Goal: Book appointment/travel/reservation

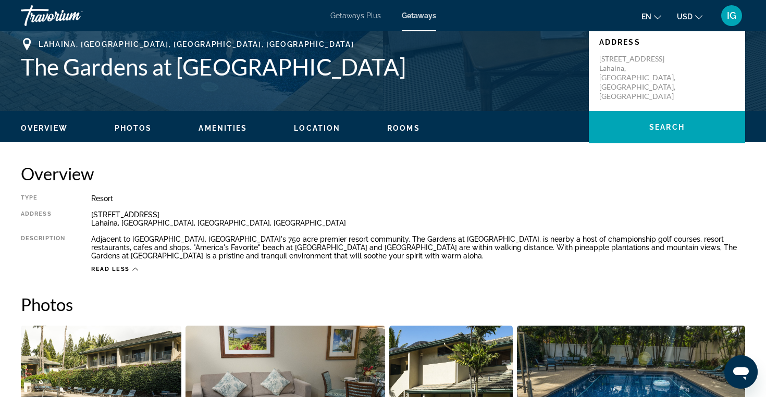
scroll to position [226, 0]
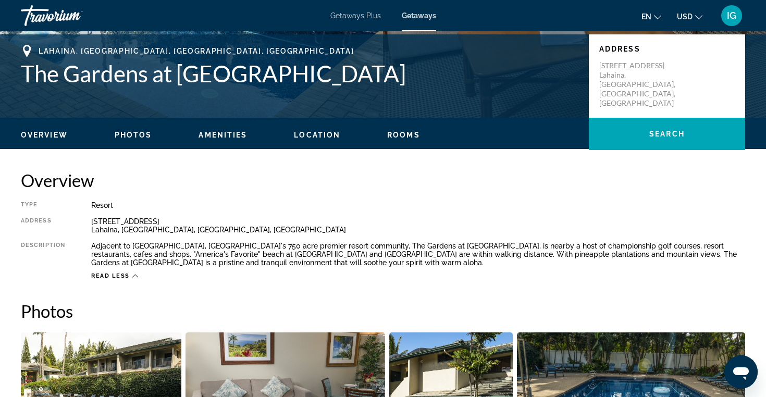
click at [227, 135] on span "Amenities" at bounding box center [222, 135] width 48 height 8
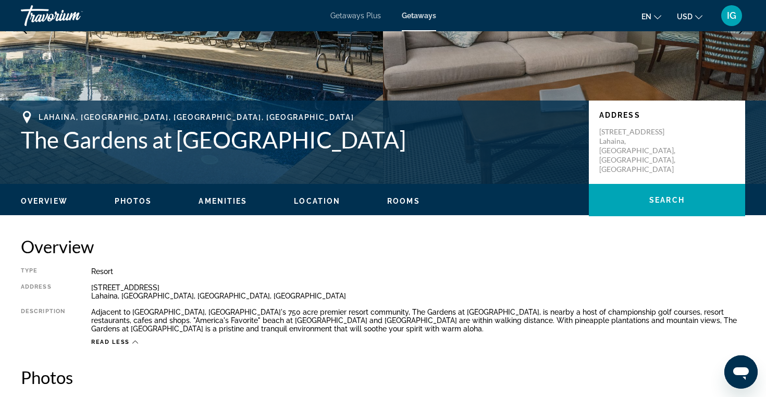
scroll to position [153, 0]
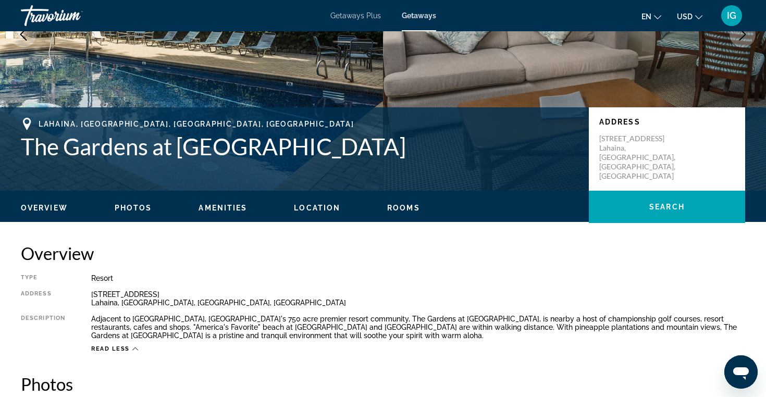
drag, startPoint x: 314, startPoint y: 207, endPoint x: 158, endPoint y: 212, distance: 155.8
click at [160, 212] on ul "Overview Photos Amenities Location Rooms Search" at bounding box center [383, 206] width 724 height 11
click at [137, 205] on span "Photos" at bounding box center [133, 208] width 37 height 8
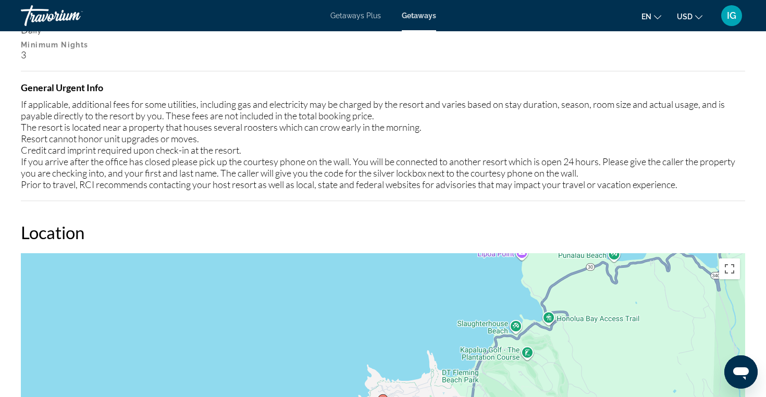
scroll to position [1250, 0]
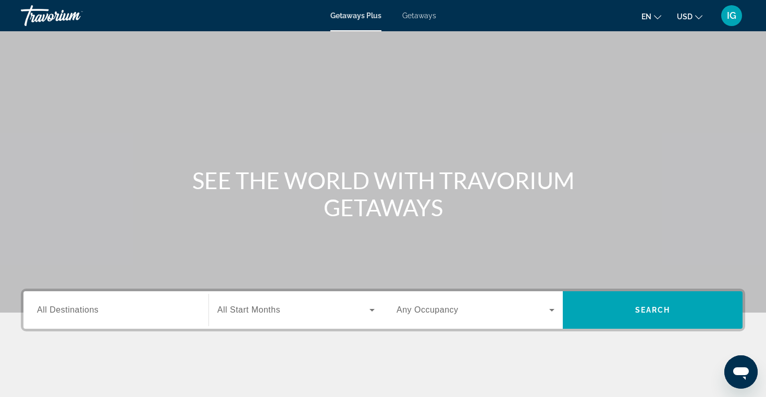
click at [60, 303] on div "Search widget" at bounding box center [116, 310] width 158 height 30
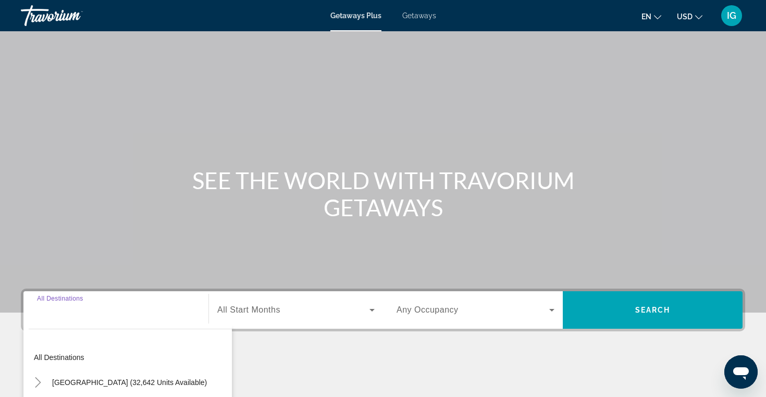
scroll to position [166, 0]
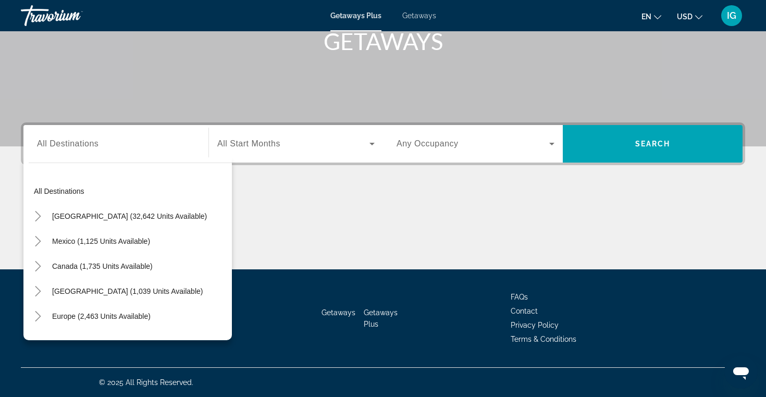
click at [419, 16] on span "Getaways" at bounding box center [419, 15] width 34 height 8
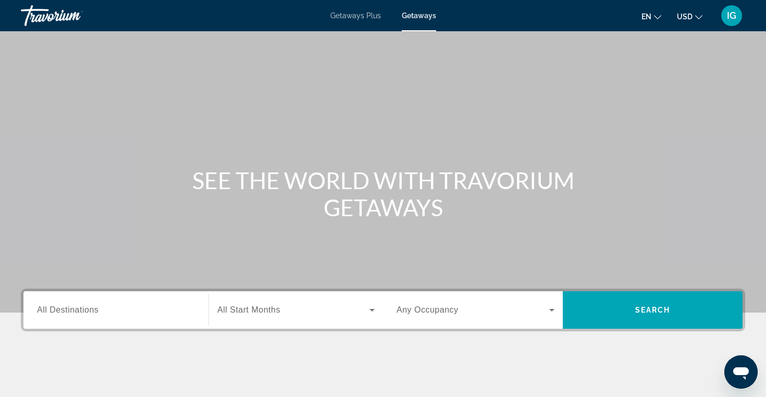
click at [45, 309] on span "All Destinations" at bounding box center [67, 309] width 61 height 9
click at [45, 309] on input "Destination All Destinations" at bounding box center [116, 310] width 158 height 12
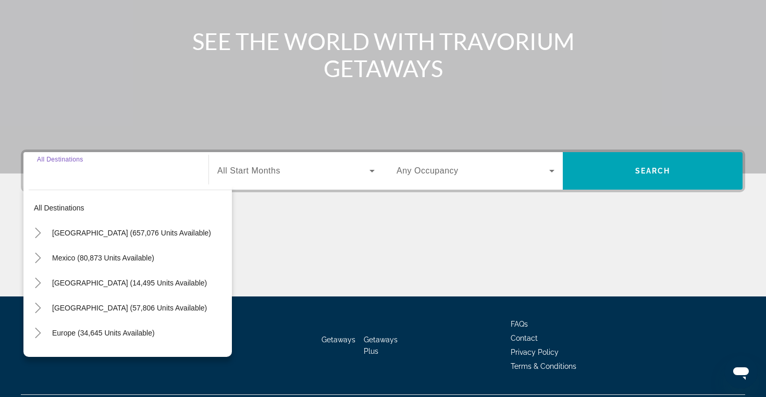
scroll to position [166, 0]
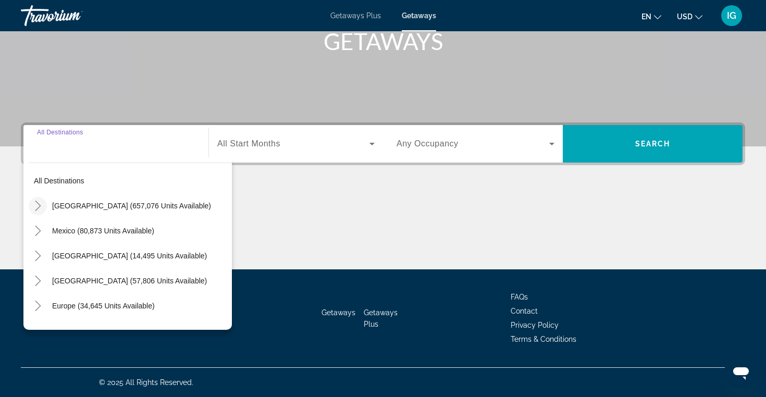
click at [39, 203] on icon "Toggle United States (657,076 units available)" at bounding box center [38, 206] width 10 height 10
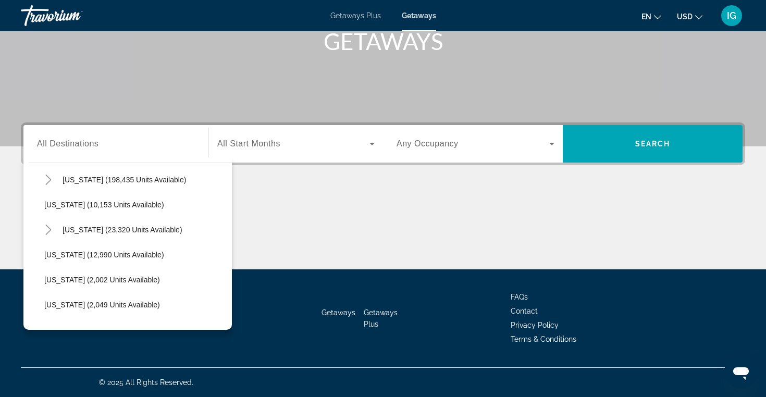
scroll to position [202, 0]
click at [91, 228] on span "[US_STATE] (23,320 units available)" at bounding box center [122, 229] width 120 height 8
type input "**********"
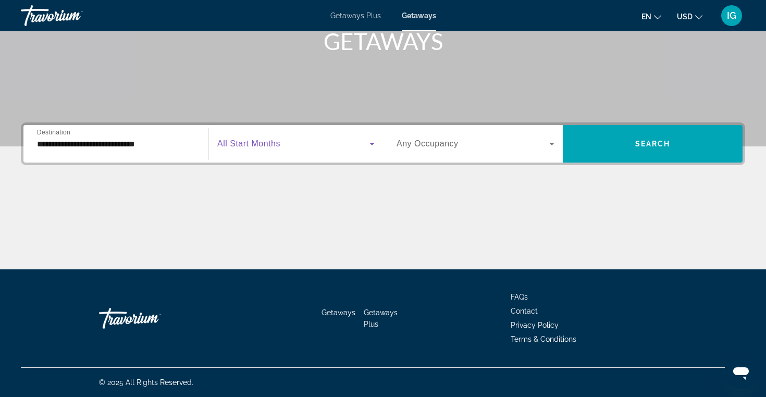
click at [282, 141] on span "Search widget" at bounding box center [293, 143] width 152 height 12
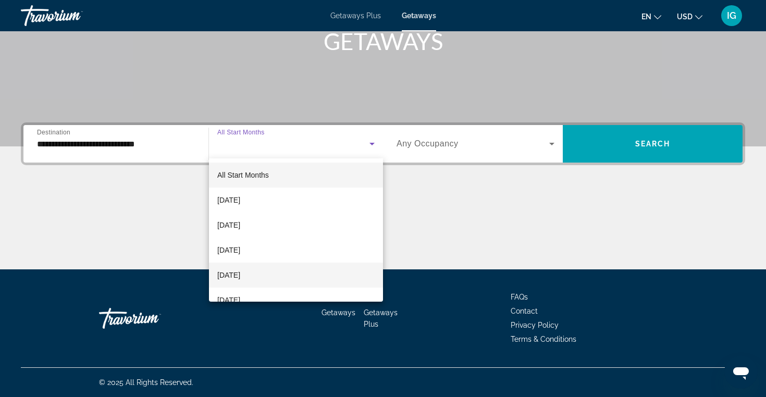
click at [270, 272] on mat-option "[DATE]" at bounding box center [296, 274] width 174 height 25
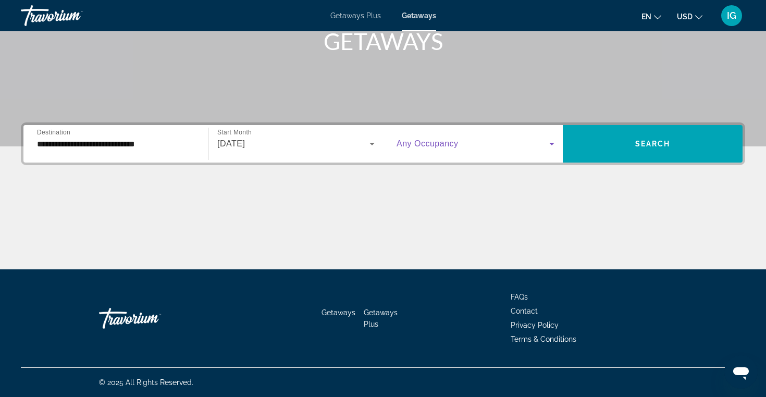
click at [553, 141] on icon "Search widget" at bounding box center [551, 143] width 12 height 12
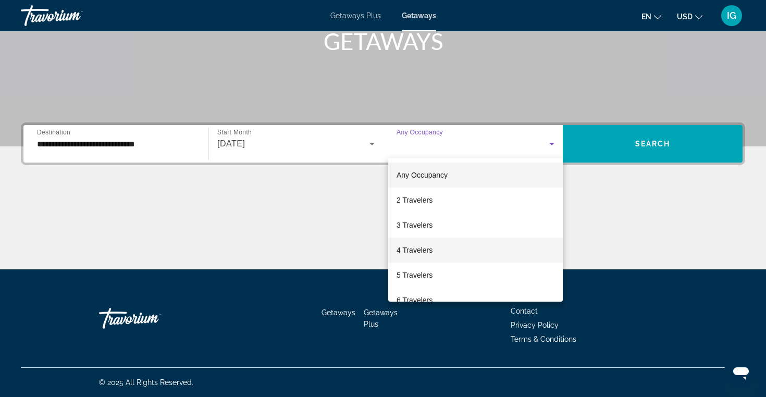
click at [469, 246] on mat-option "4 Travelers" at bounding box center [475, 249] width 174 height 25
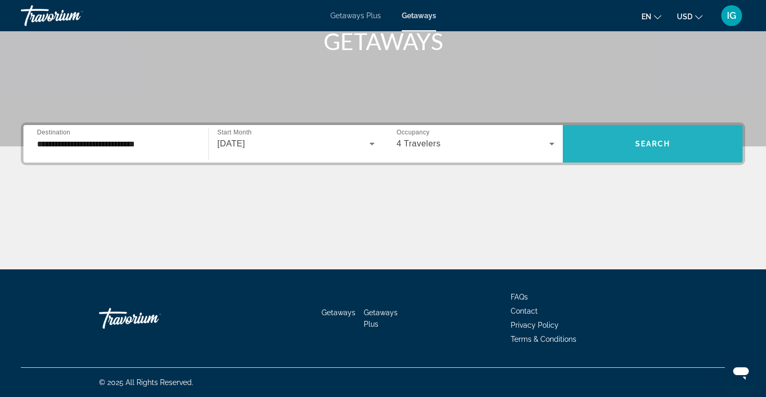
click at [639, 145] on span "Search" at bounding box center [652, 144] width 35 height 8
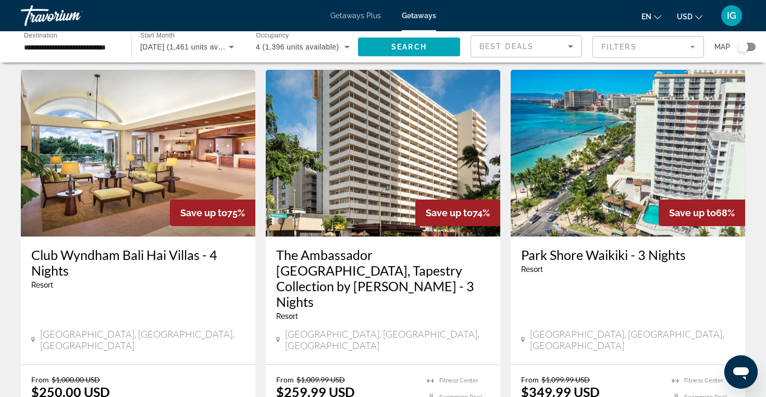
scroll to position [29, 0]
click at [151, 143] on img "Main content" at bounding box center [138, 153] width 234 height 167
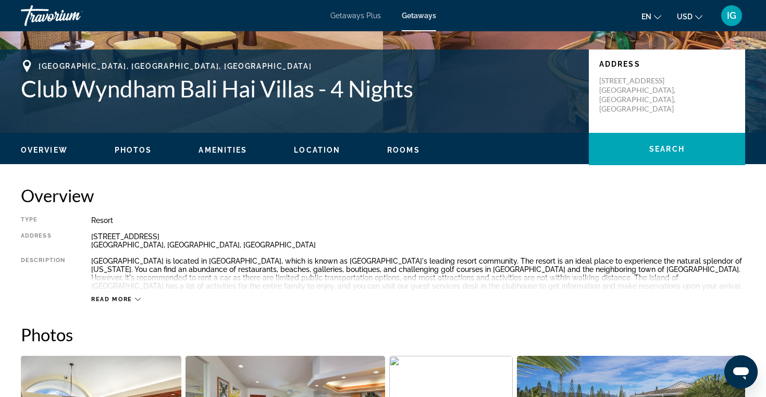
scroll to position [212, 0]
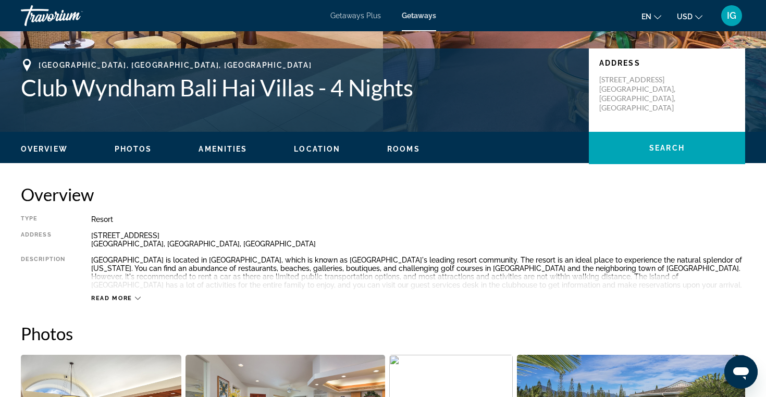
click at [222, 147] on span "Amenities" at bounding box center [222, 149] width 48 height 8
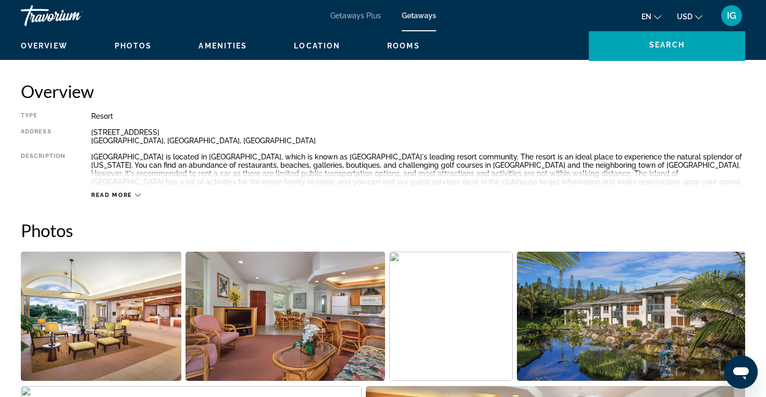
scroll to position [307, 0]
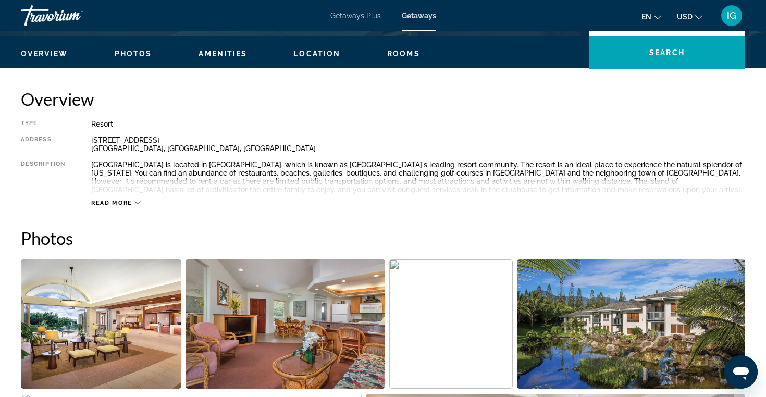
click at [139, 53] on span "Photos" at bounding box center [133, 53] width 37 height 8
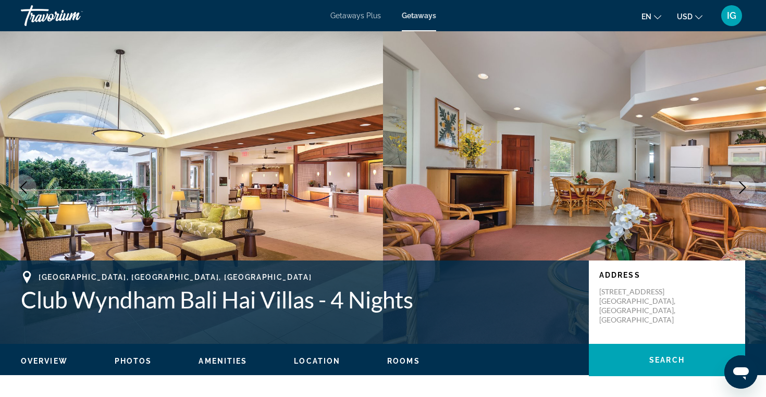
scroll to position [0, 0]
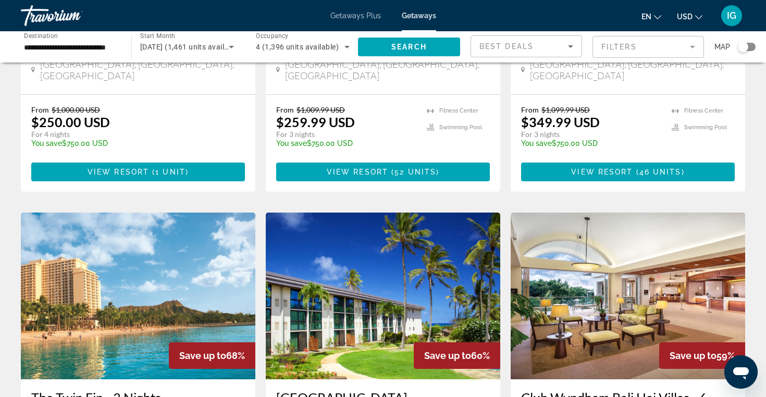
scroll to position [300, 0]
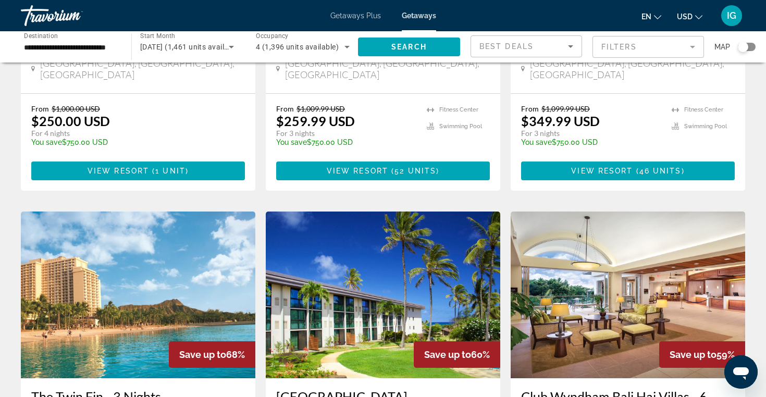
click at [606, 268] on img "Main content" at bounding box center [627, 294] width 234 height 167
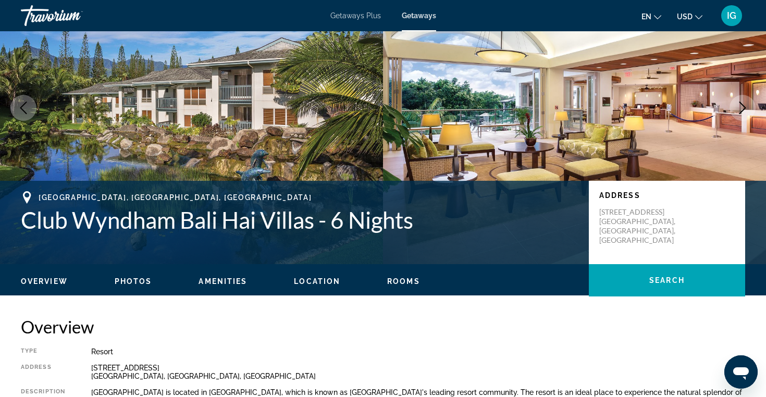
scroll to position [85, 0]
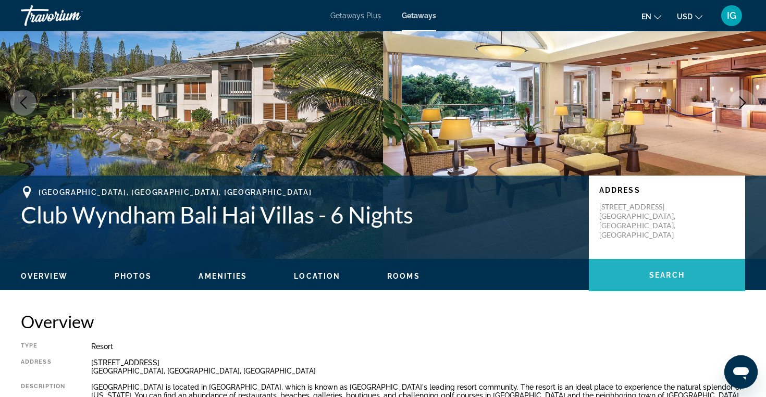
click at [686, 272] on span "Main content" at bounding box center [667, 274] width 156 height 25
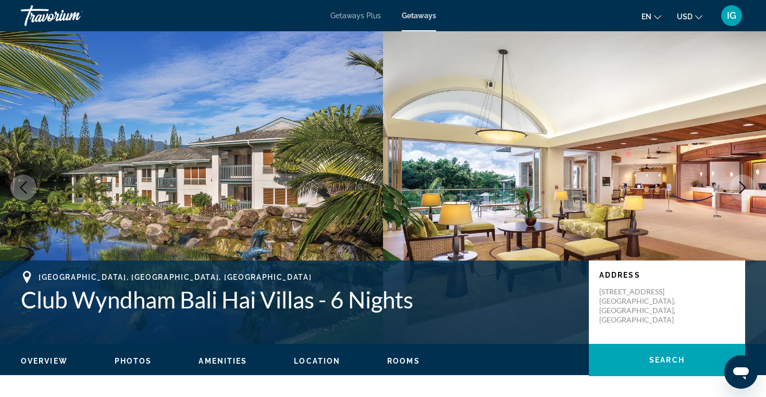
scroll to position [0, 0]
